Goal: Transaction & Acquisition: Download file/media

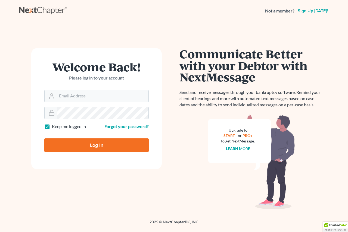
type input "[EMAIL_ADDRESS][DOMAIN_NAME]"
click at [94, 146] on input "Log In" at bounding box center [96, 146] width 104 height 14
type input "Thinking..."
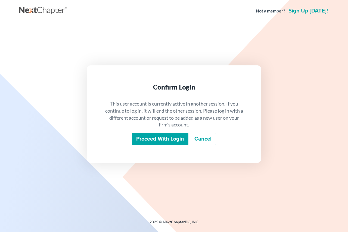
click at [146, 139] on input "Proceed with login" at bounding box center [160, 139] width 57 height 12
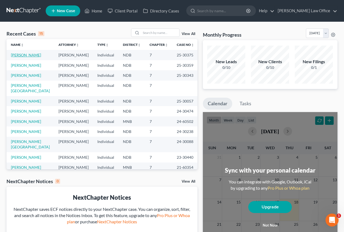
click at [17, 56] on link "[PERSON_NAME]" at bounding box center [26, 55] width 30 height 5
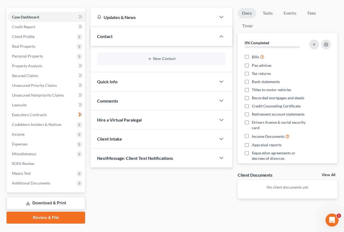
scroll to position [57, 0]
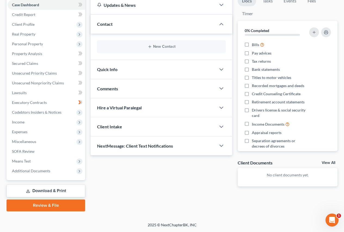
click at [43, 190] on link "Download & Print" at bounding box center [46, 191] width 79 height 13
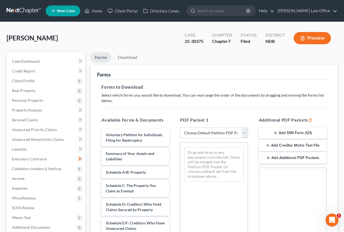
click at [245, 134] on select "Choose Default Petition PDF Packet Complete Bankruptcy Petition (all forms and …" at bounding box center [214, 133] width 68 height 11
select select "0"
click at [180, 128] on select "Choose Default Petition PDF Packet Complete Bankruptcy Petition (all forms and …" at bounding box center [214, 133] width 68 height 11
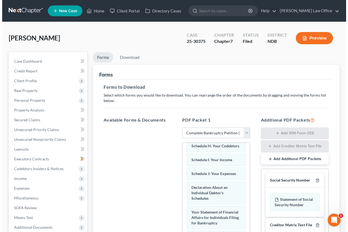
scroll to position [163, 0]
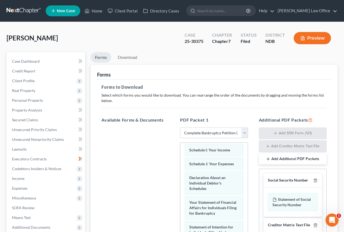
click at [310, 37] on button "Preview" at bounding box center [311, 38] width 37 height 12
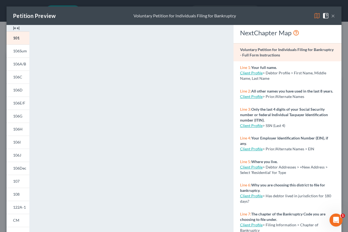
scroll to position [57, 0]
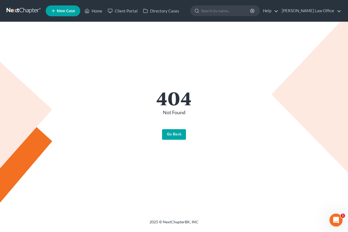
click at [170, 135] on link "Go Back" at bounding box center [174, 134] width 24 height 11
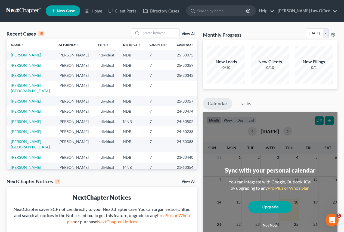
click at [25, 56] on link "[PERSON_NAME]" at bounding box center [26, 55] width 30 height 5
click at [18, 56] on link "[PERSON_NAME]" at bounding box center [26, 55] width 30 height 5
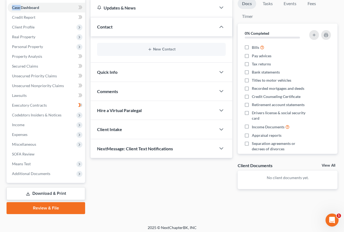
scroll to position [57, 0]
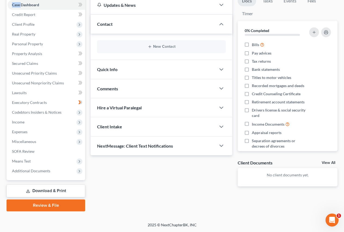
click at [43, 191] on link "Download & Print" at bounding box center [46, 191] width 79 height 13
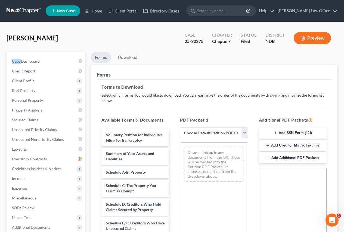
click at [243, 132] on select "Choose Default Petition PDF Packet Complete Bankruptcy Petition (all forms and …" at bounding box center [214, 133] width 68 height 11
select select "0"
click at [180, 128] on select "Choose Default Petition PDF Packet Complete Bankruptcy Petition (all forms and …" at bounding box center [214, 133] width 68 height 11
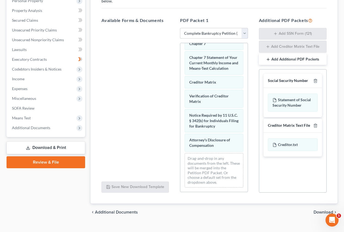
scroll to position [109, 0]
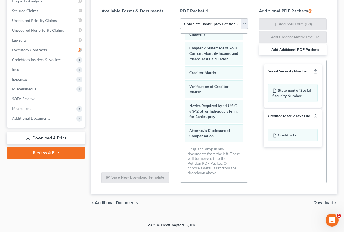
click at [321, 202] on span "Download" at bounding box center [323, 203] width 20 height 4
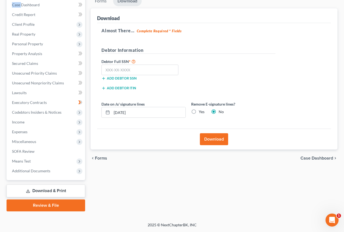
scroll to position [57, 0]
click at [213, 138] on button "Download" at bounding box center [214, 139] width 28 height 12
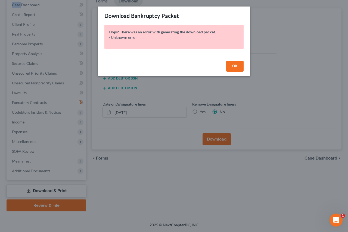
click at [231, 64] on button "OK" at bounding box center [234, 66] width 17 height 11
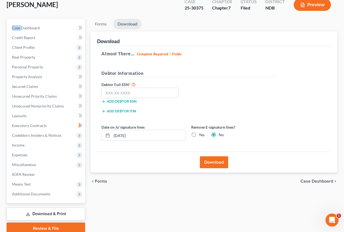
scroll to position [0, 0]
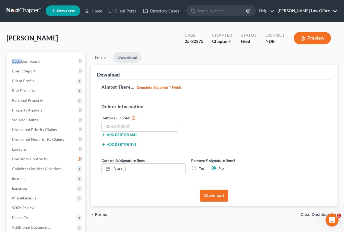
click at [323, 11] on link "[PERSON_NAME] Law Office" at bounding box center [306, 11] width 62 height 10
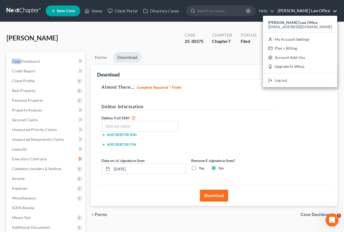
click at [209, 199] on button "Download" at bounding box center [214, 196] width 28 height 12
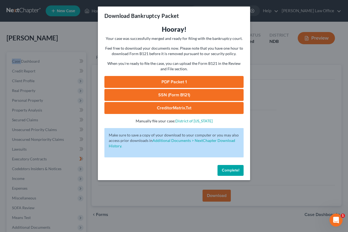
click at [231, 169] on span "Complete!" at bounding box center [230, 170] width 17 height 5
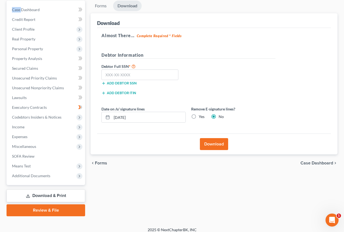
scroll to position [57, 0]
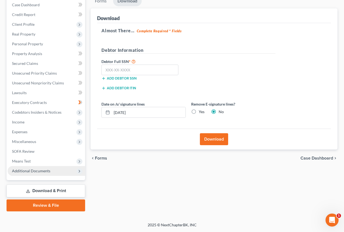
click at [31, 171] on span "Additional Documents" at bounding box center [31, 171] width 38 height 5
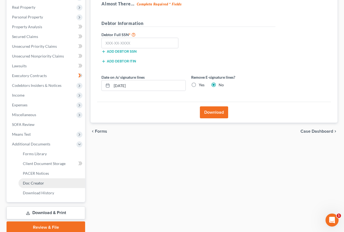
scroll to position [84, 0]
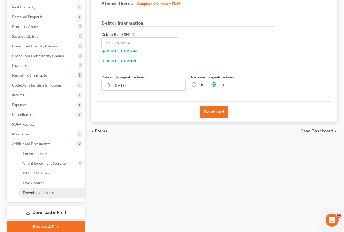
click at [41, 194] on span "Download History" at bounding box center [38, 192] width 31 height 5
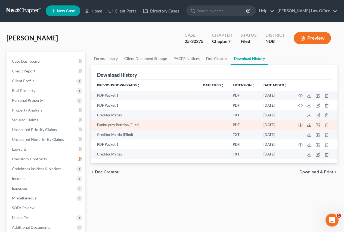
click at [308, 125] on icon at bounding box center [309, 125] width 4 height 4
